Goal: Check status: Check status

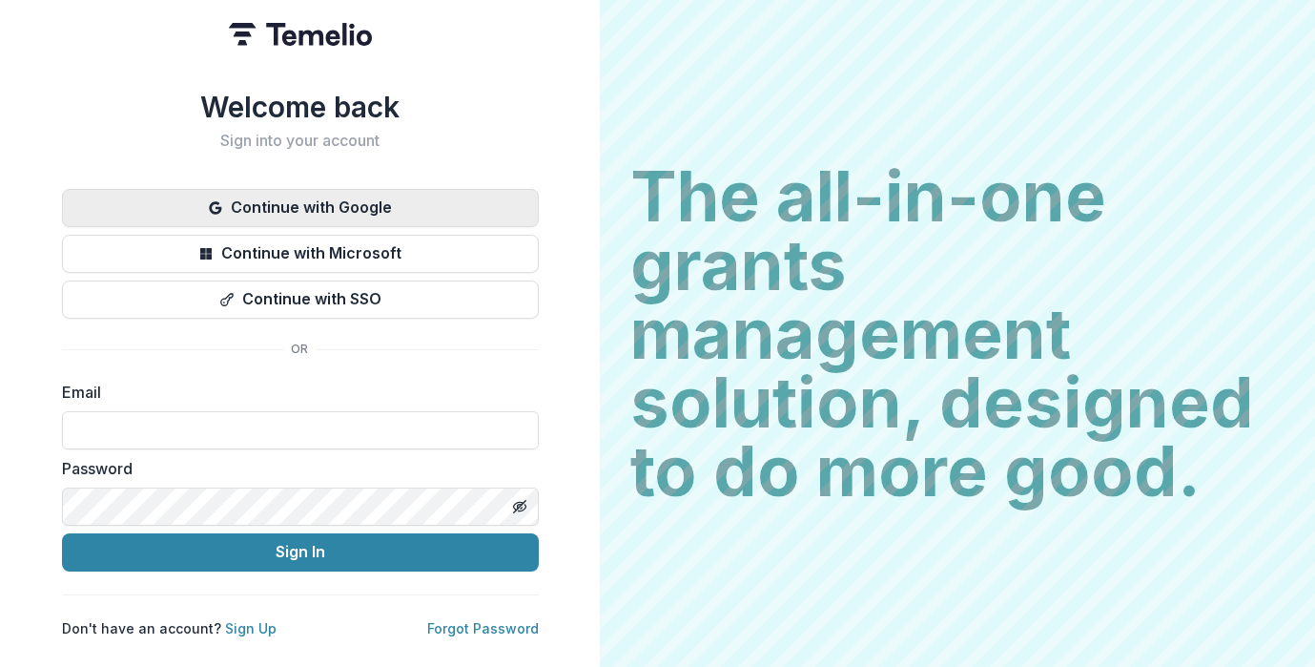
click at [300, 206] on button "Continue with Google" at bounding box center [300, 208] width 477 height 38
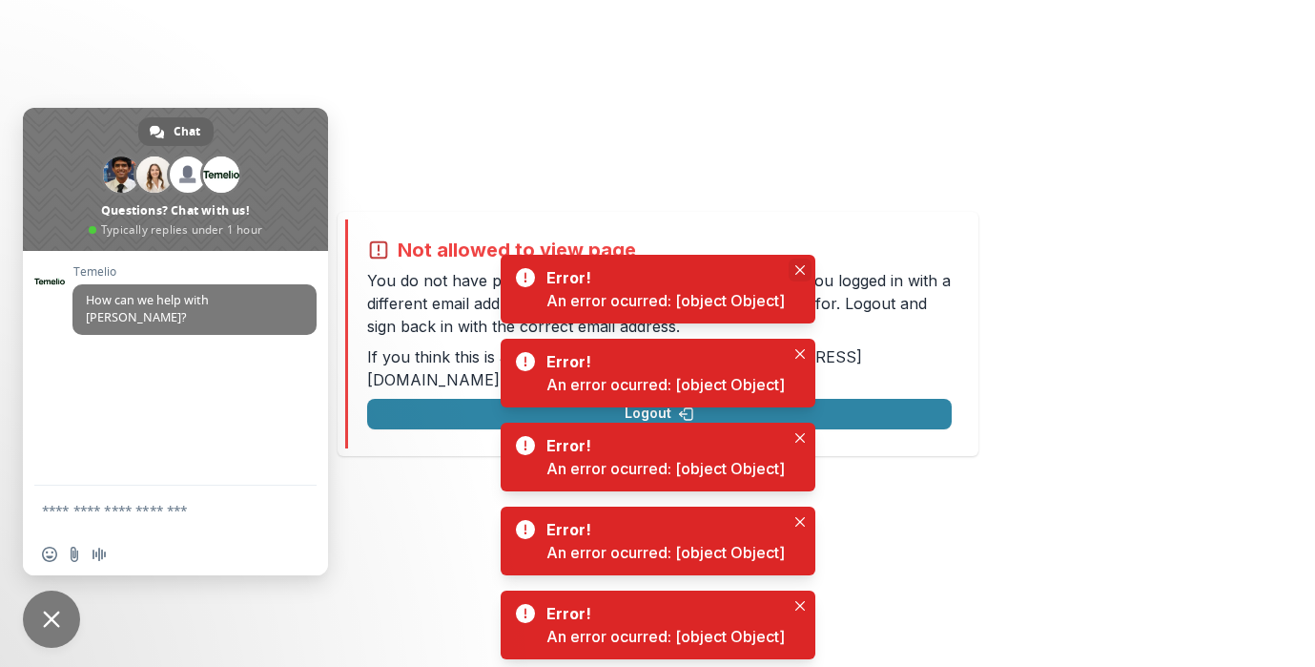
click at [799, 272] on icon "Close" at bounding box center [800, 270] width 10 height 10
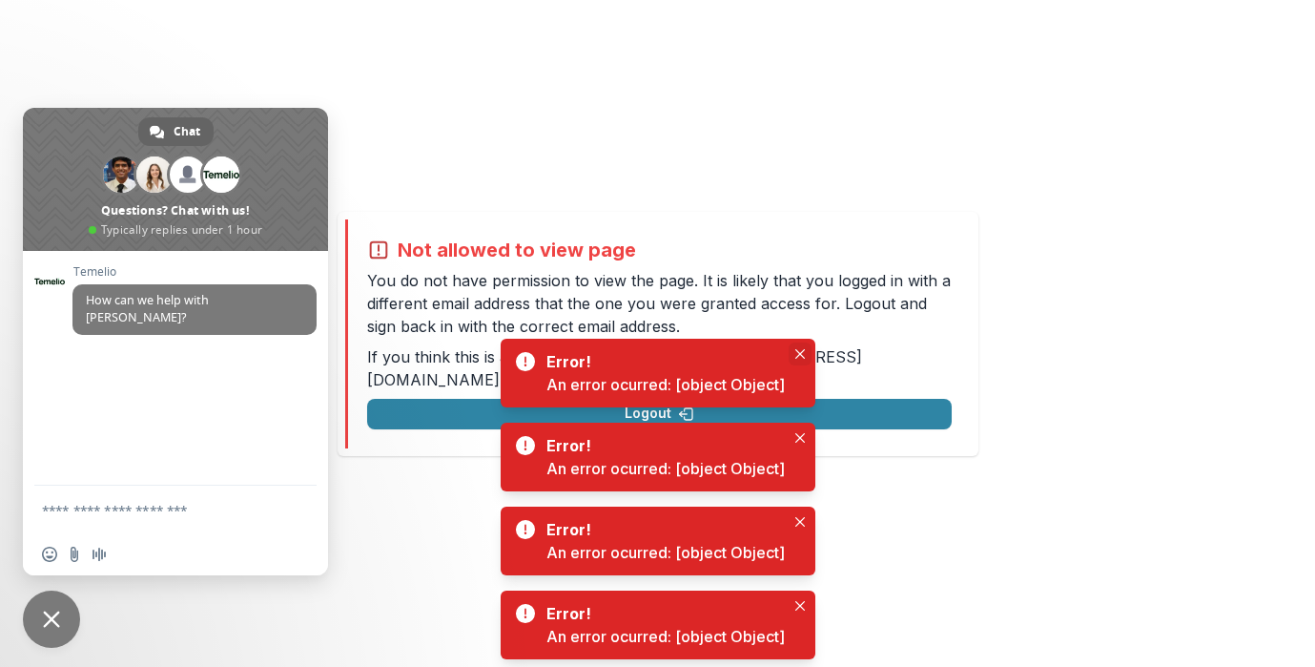
click at [797, 352] on icon "Close" at bounding box center [800, 354] width 10 height 10
